Goal: Information Seeking & Learning: Learn about a topic

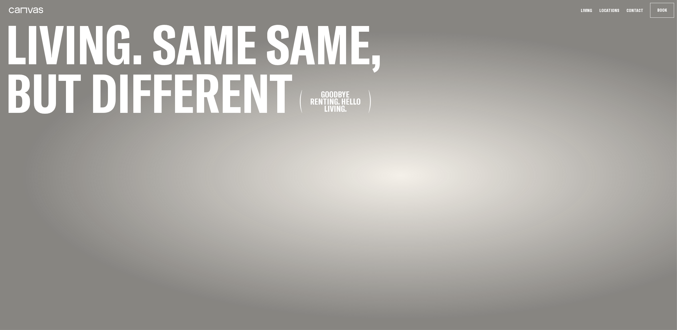
click at [620, 8] on link "Locations" at bounding box center [609, 10] width 23 height 6
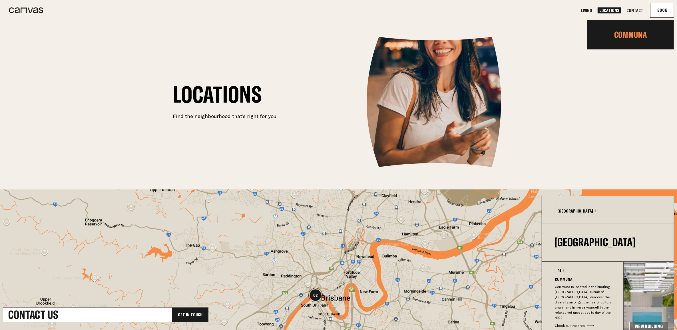
click at [625, 32] on link "Communa" at bounding box center [630, 34] width 87 height 19
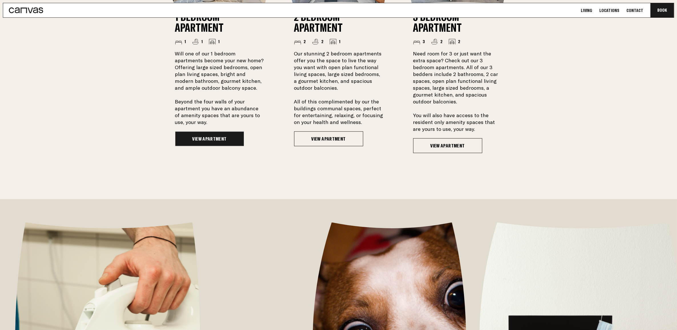
scroll to position [571, 0]
click at [206, 142] on link "View Apartment" at bounding box center [209, 139] width 69 height 15
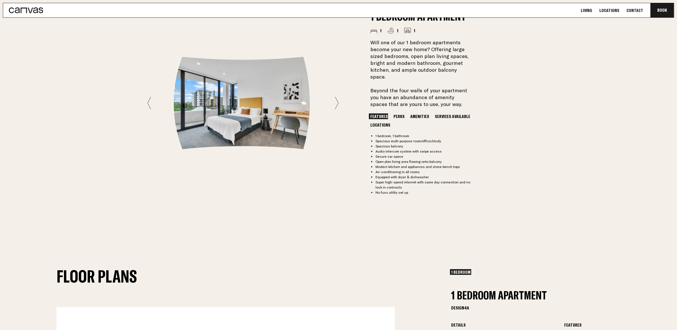
click at [338, 106] on icon at bounding box center [336, 103] width 3 height 12
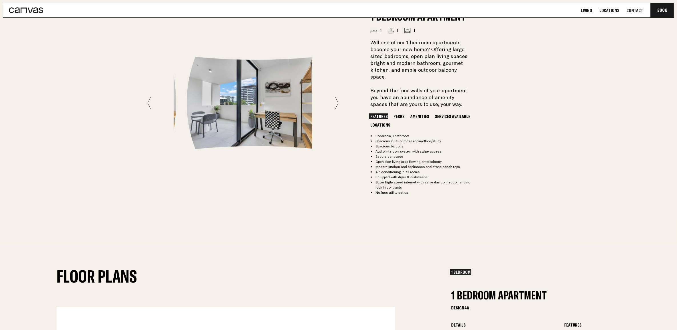
click at [338, 106] on icon at bounding box center [336, 103] width 3 height 12
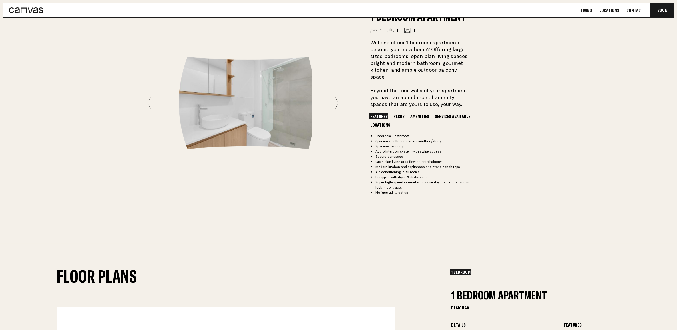
click at [338, 106] on icon at bounding box center [336, 103] width 3 height 12
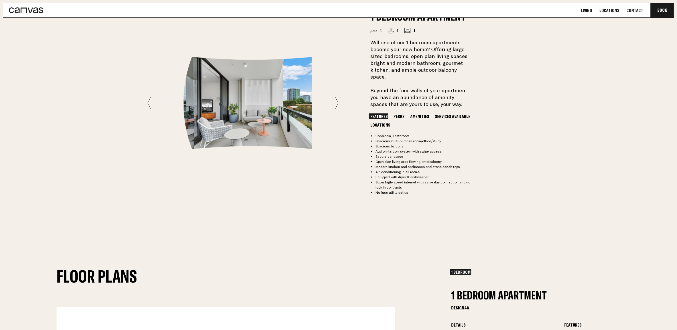
click at [338, 106] on icon at bounding box center [336, 103] width 3 height 12
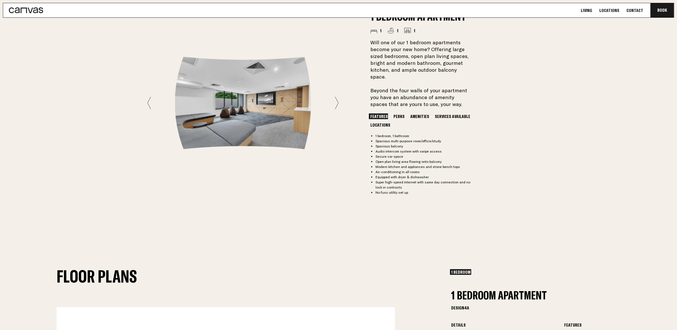
click at [338, 106] on icon at bounding box center [336, 103] width 3 height 12
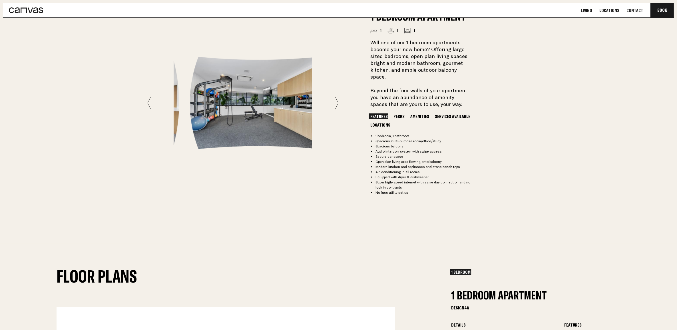
click at [338, 106] on icon at bounding box center [336, 103] width 3 height 12
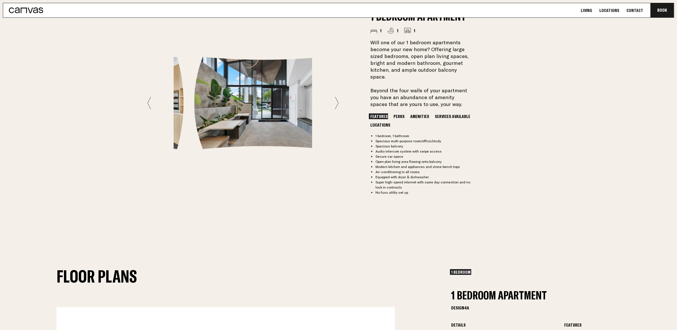
click at [338, 106] on icon at bounding box center [336, 103] width 3 height 12
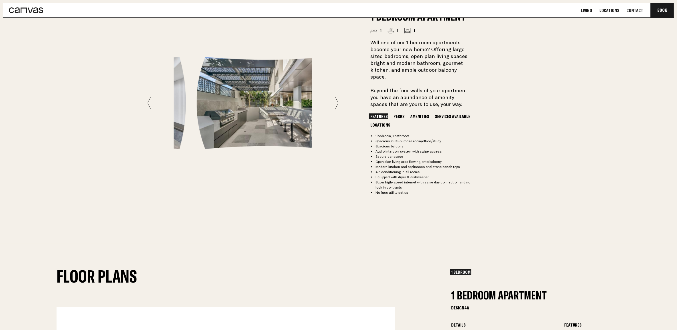
click at [338, 106] on icon at bounding box center [336, 103] width 3 height 12
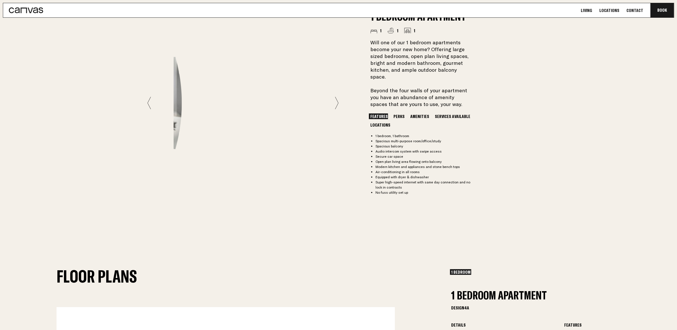
click at [338, 106] on icon at bounding box center [336, 103] width 3 height 12
